Goal: Task Accomplishment & Management: Complete application form

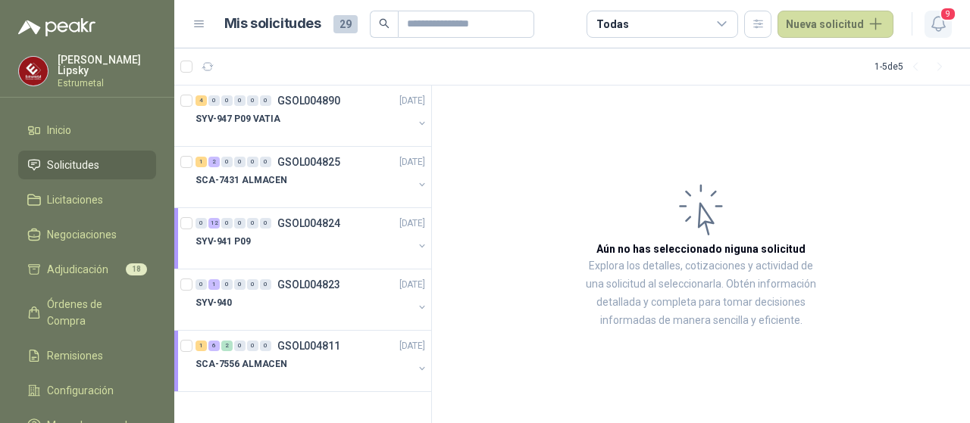
click at [936, 26] on icon "button" at bounding box center [938, 23] width 19 height 19
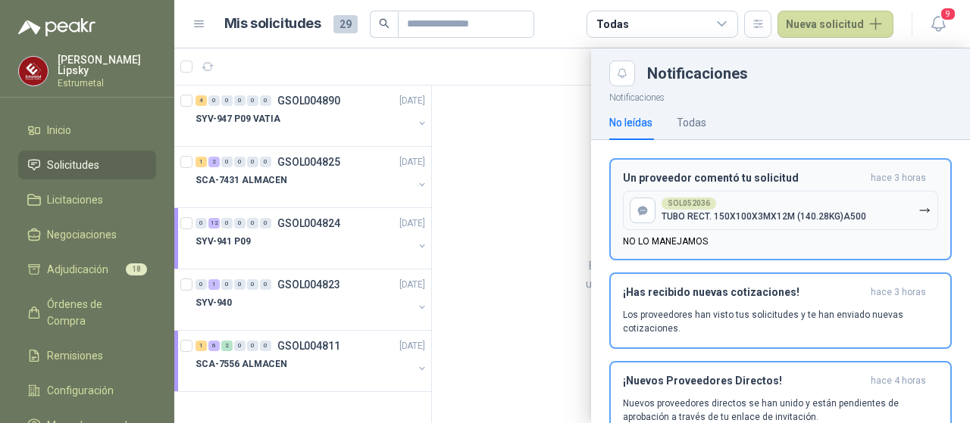
click at [763, 224] on button "SOL052036 TUBO RECT. 150X100X3MX12M (140.28KG)A500" at bounding box center [780, 210] width 315 height 39
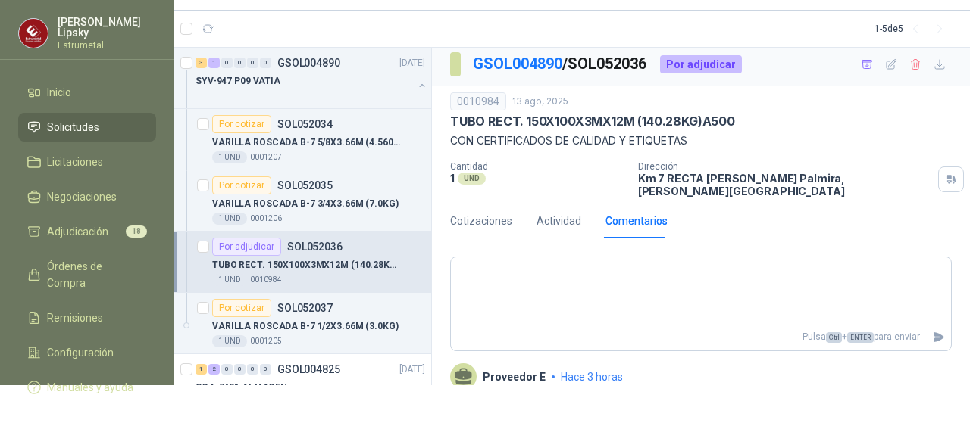
scroll to position [39, 0]
click at [91, 120] on span "Solicitudes" at bounding box center [73, 126] width 52 height 17
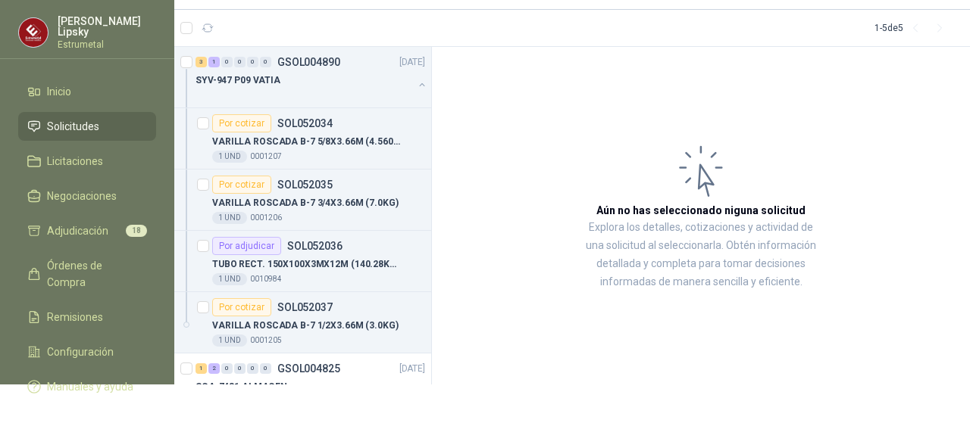
click at [77, 127] on span "Solicitudes" at bounding box center [73, 126] width 52 height 17
click at [73, 123] on span "Solicitudes" at bounding box center [73, 126] width 52 height 17
